Goal: Navigation & Orientation: Find specific page/section

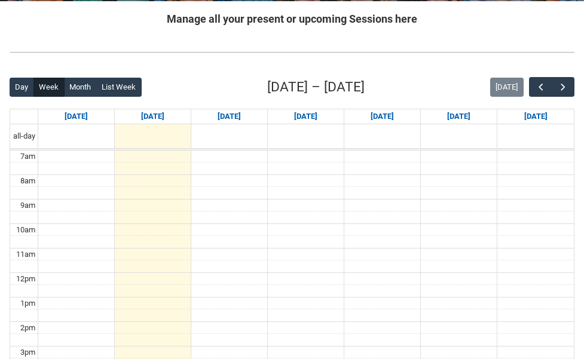
scroll to position [203, 0]
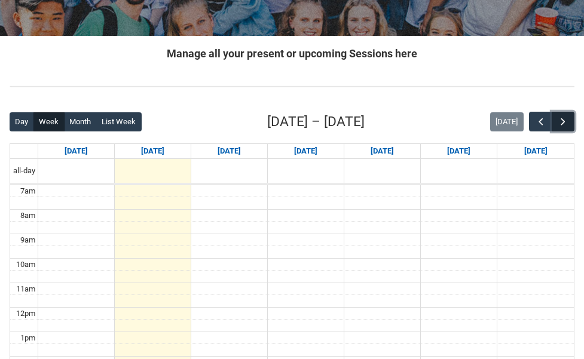
click at [562, 117] on span "button" at bounding box center [563, 122] width 12 height 12
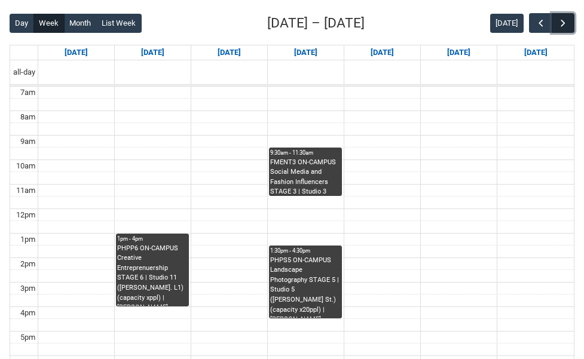
scroll to position [297, 0]
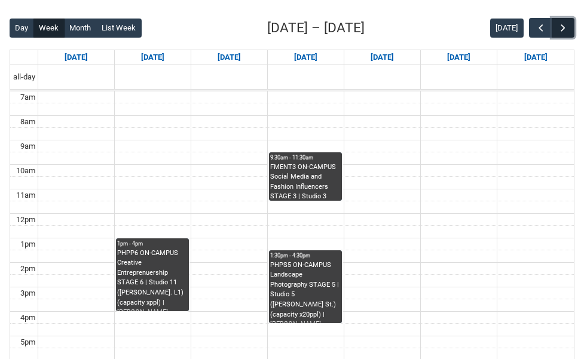
click at [562, 28] on span "button" at bounding box center [563, 28] width 12 height 12
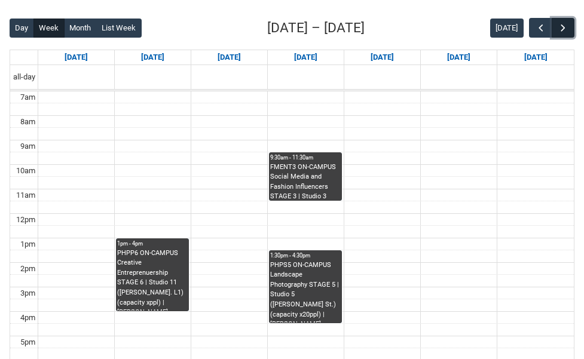
click at [562, 28] on span "button" at bounding box center [563, 28] width 12 height 12
click at [562, 29] on span "button" at bounding box center [563, 28] width 12 height 12
click at [563, 30] on span "button" at bounding box center [563, 28] width 12 height 12
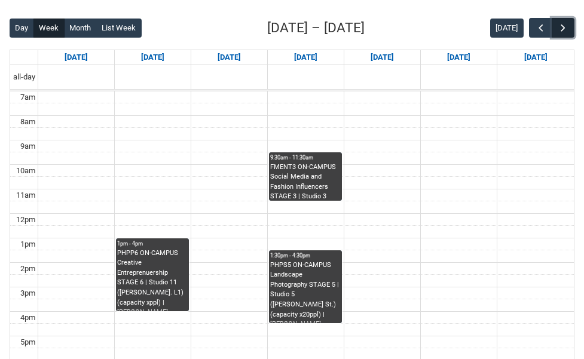
click at [563, 30] on span "button" at bounding box center [563, 28] width 12 height 12
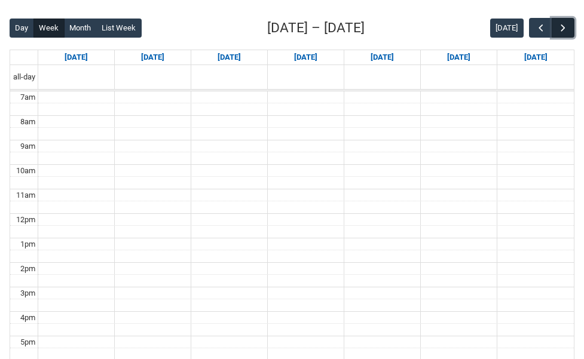
click at [563, 30] on span "button" at bounding box center [563, 28] width 12 height 12
